Goal: Check status: Check status

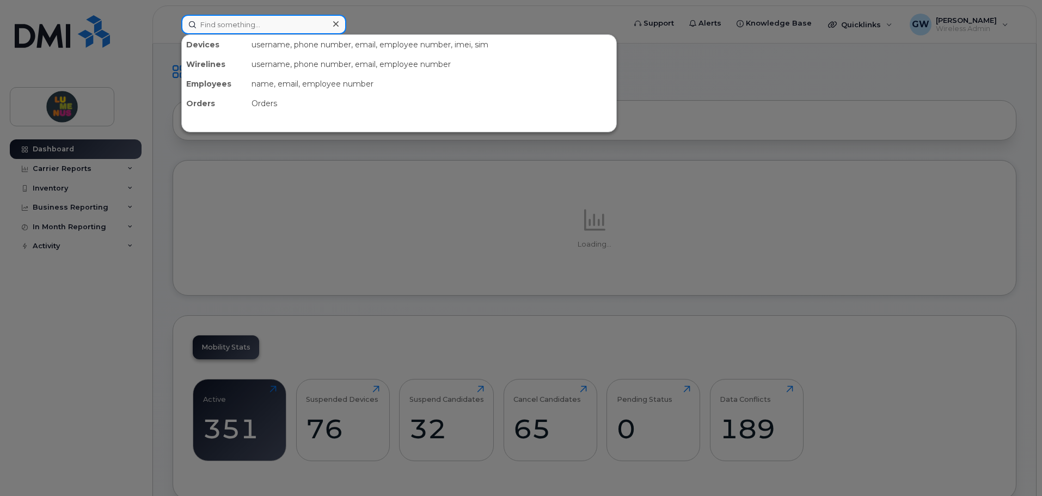
click at [285, 29] on input at bounding box center [263, 25] width 165 height 20
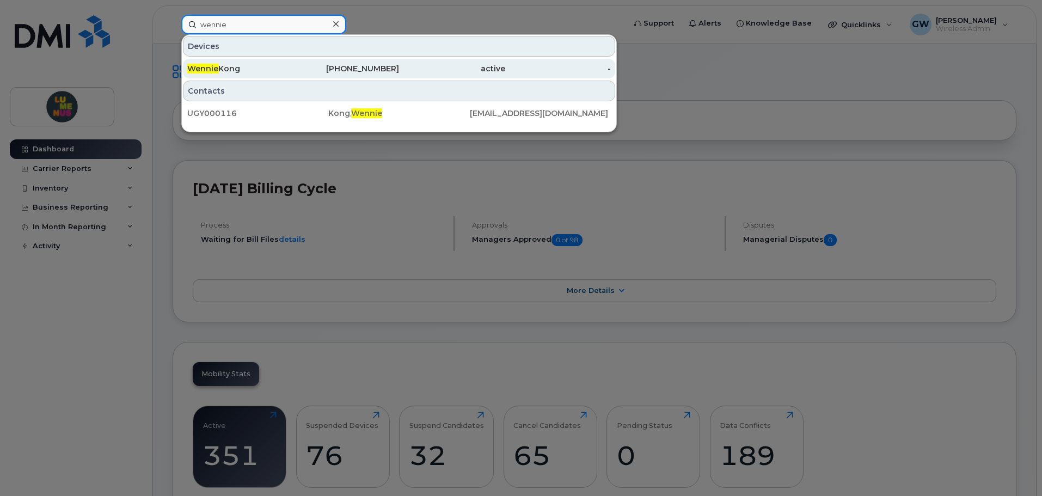
type input "wennie"
click at [272, 75] on div "Wennie Kong" at bounding box center [240, 69] width 106 height 20
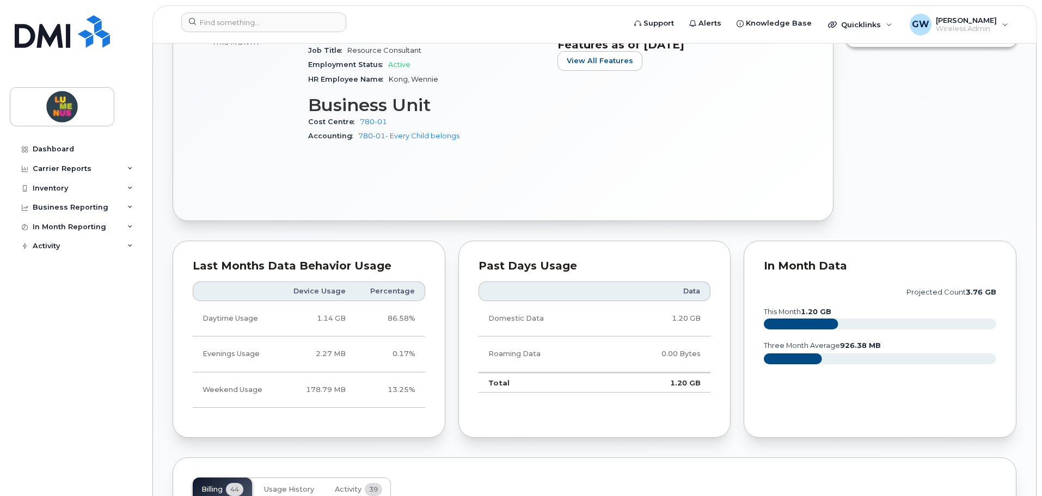
scroll to position [599, 0]
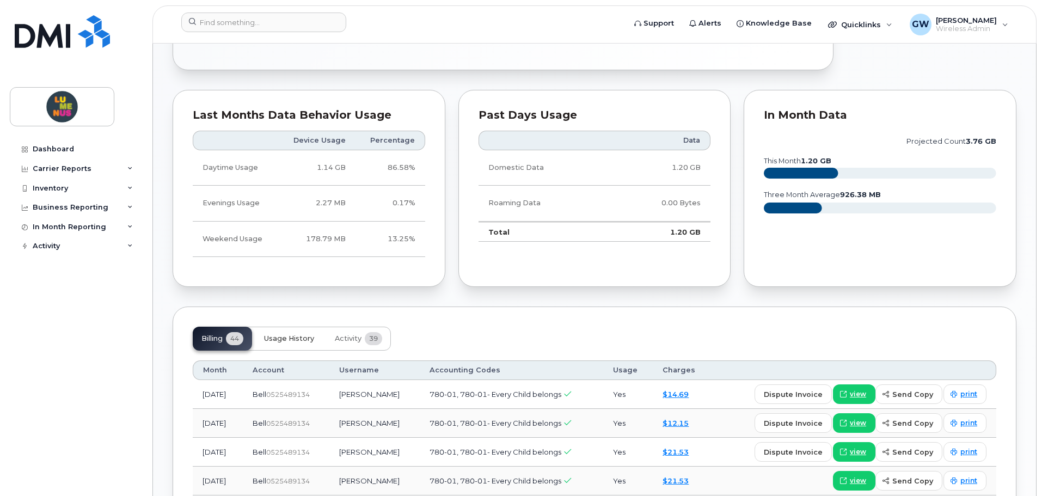
click at [297, 341] on span "Usage History" at bounding box center [289, 338] width 50 height 9
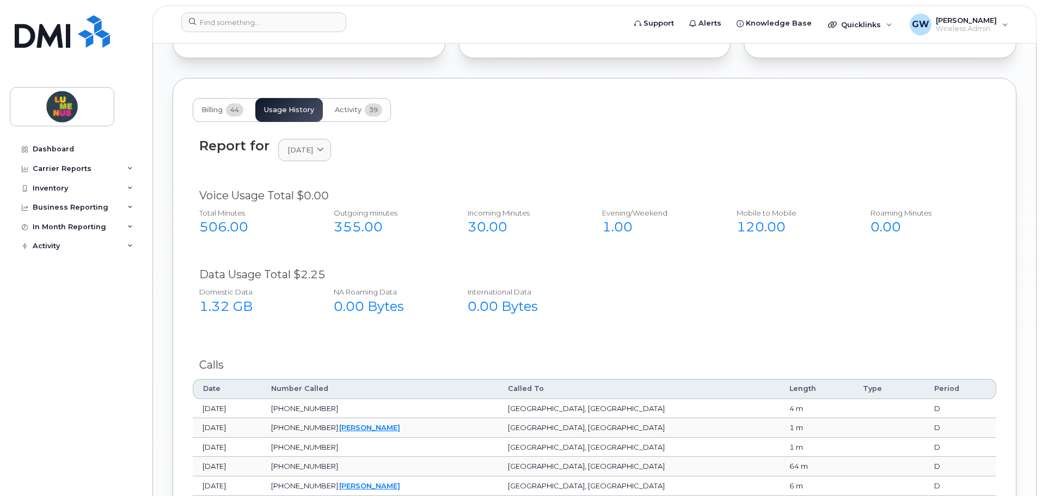
scroll to position [871, 0]
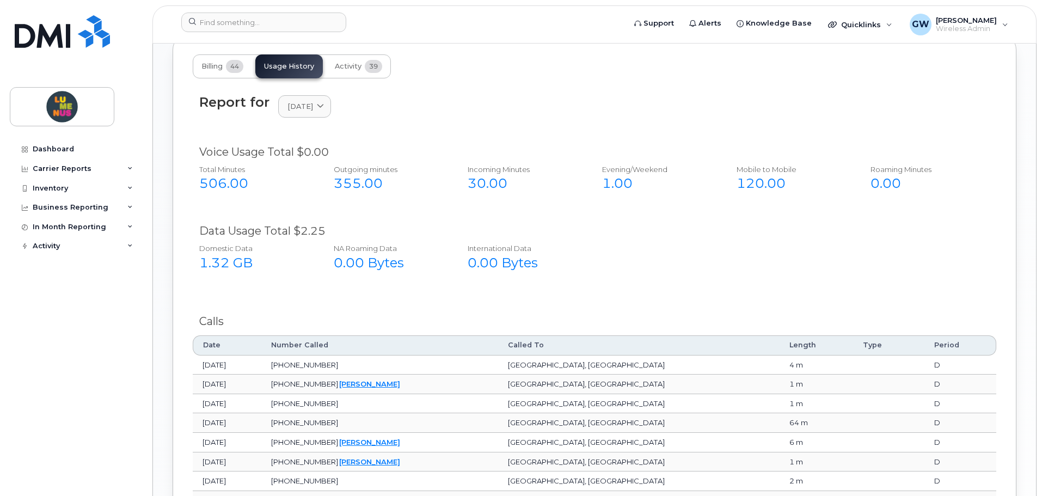
click at [236, 185] on div "506.00" at bounding box center [254, 183] width 111 height 19
click at [326, 108] on span at bounding box center [320, 106] width 10 height 10
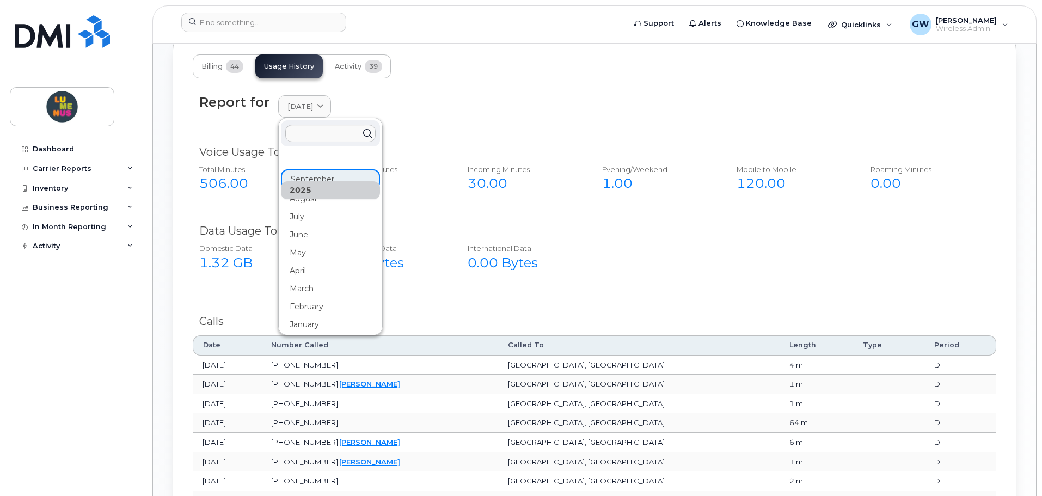
click at [366, 68] on span "39" at bounding box center [373, 66] width 17 height 13
